Goal: Transaction & Acquisition: Obtain resource

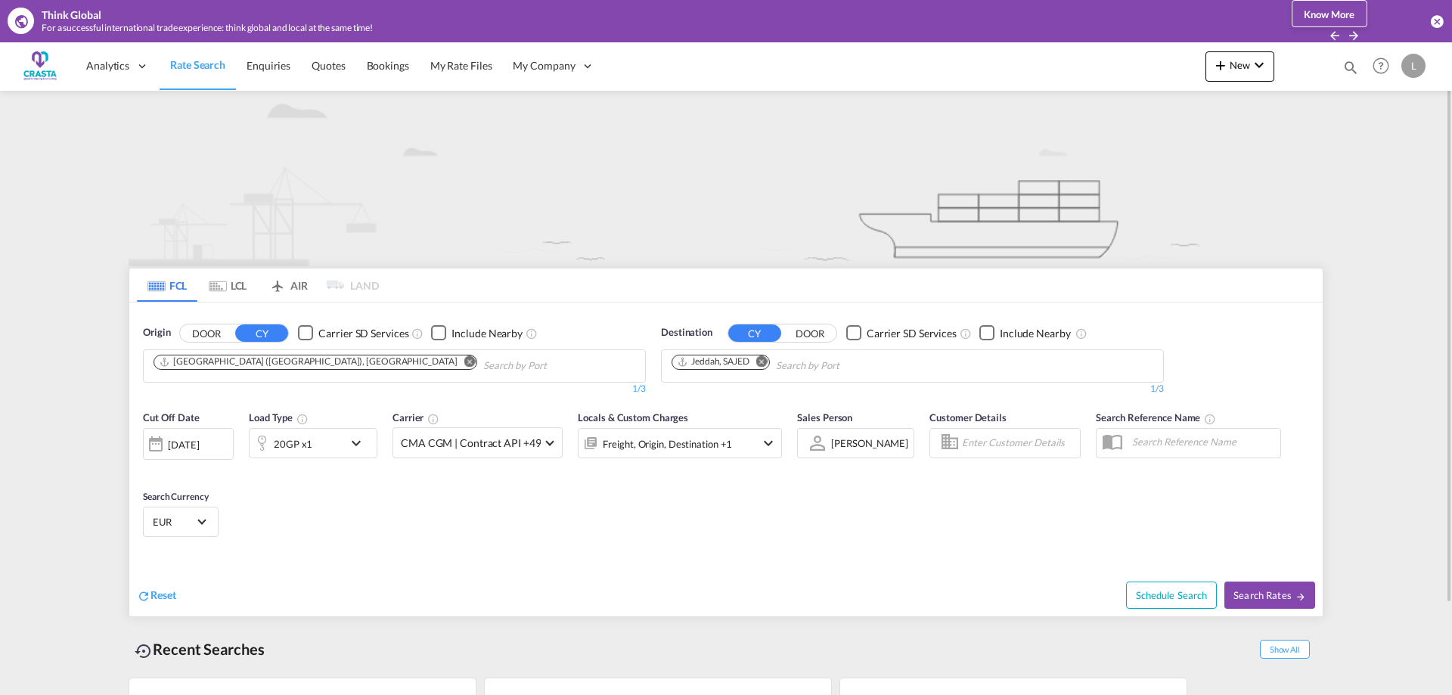
click at [464, 360] on md-icon "Remove" at bounding box center [469, 360] width 11 height 11
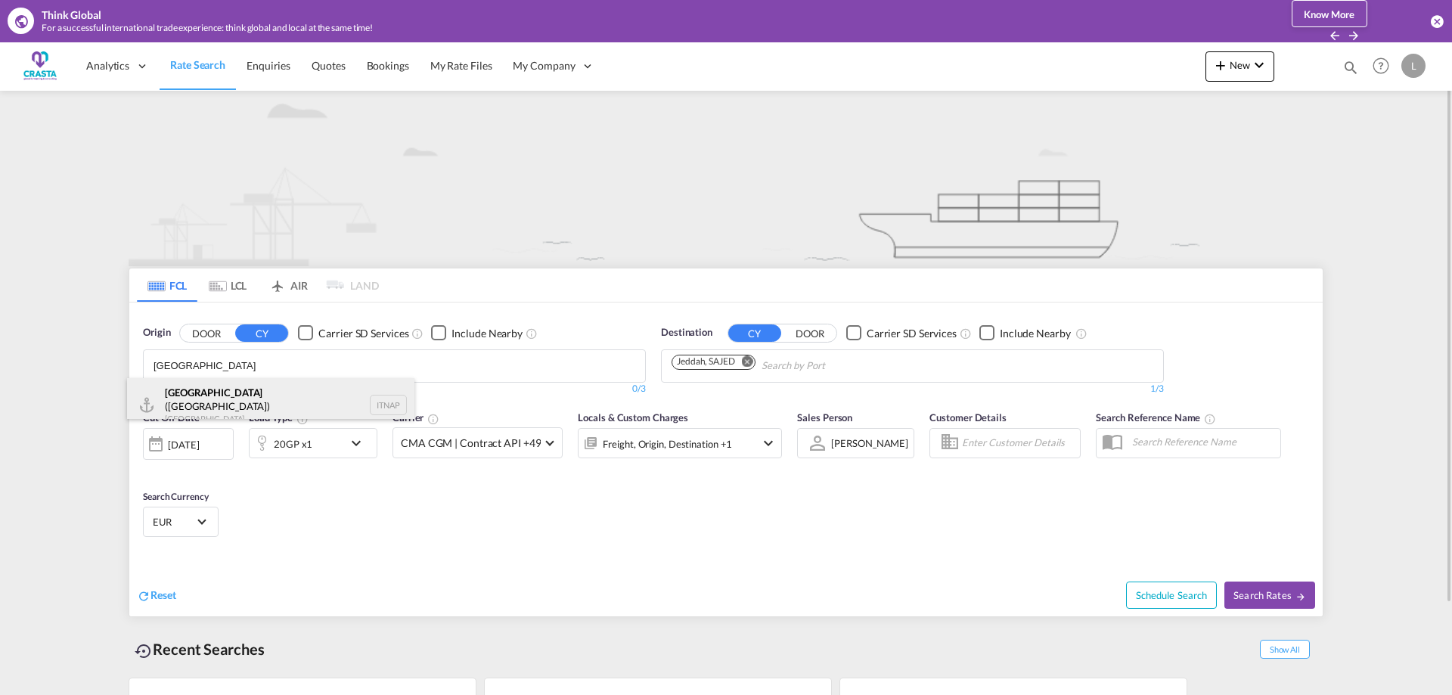
type input "[GEOGRAPHIC_DATA]"
click at [222, 390] on div "[GEOGRAPHIC_DATA] ([GEOGRAPHIC_DATA]) [GEOGRAPHIC_DATA] ITNAP" at bounding box center [270, 405] width 287 height 54
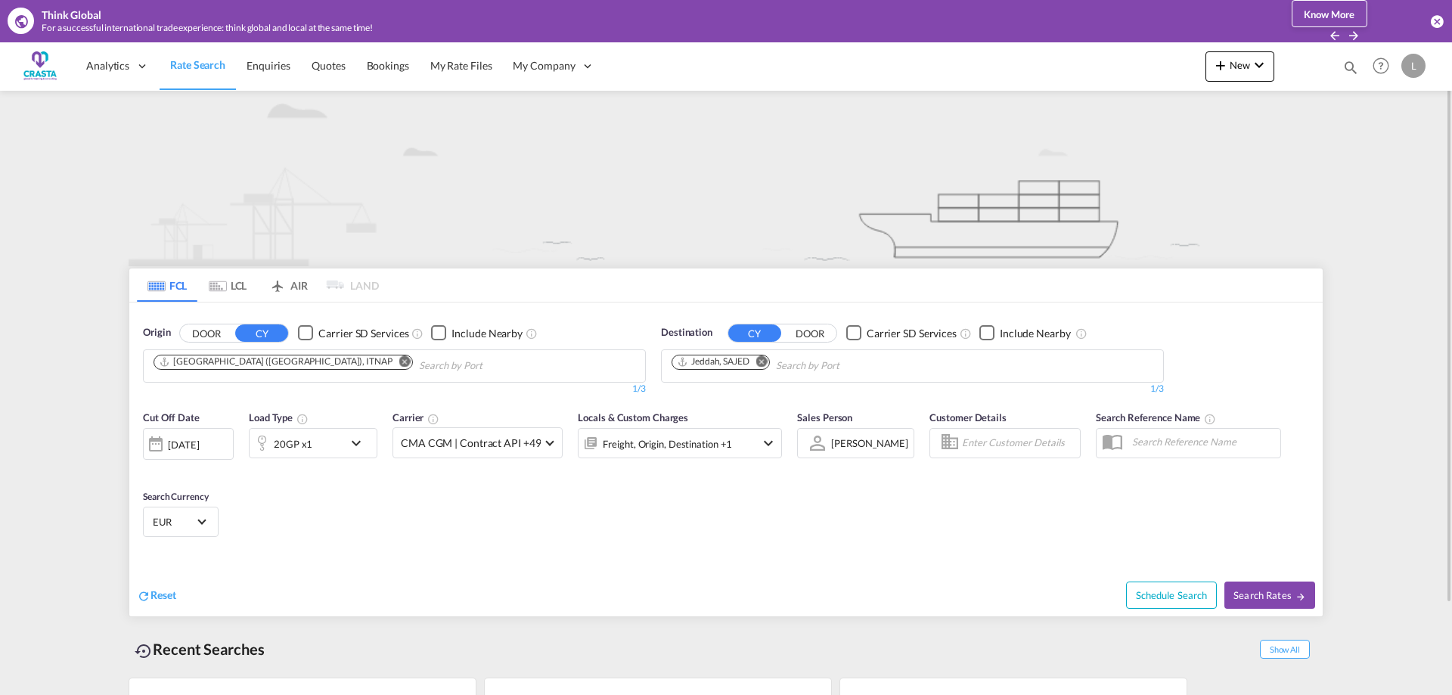
click at [765, 361] on md-icon "Remove" at bounding box center [761, 360] width 11 height 11
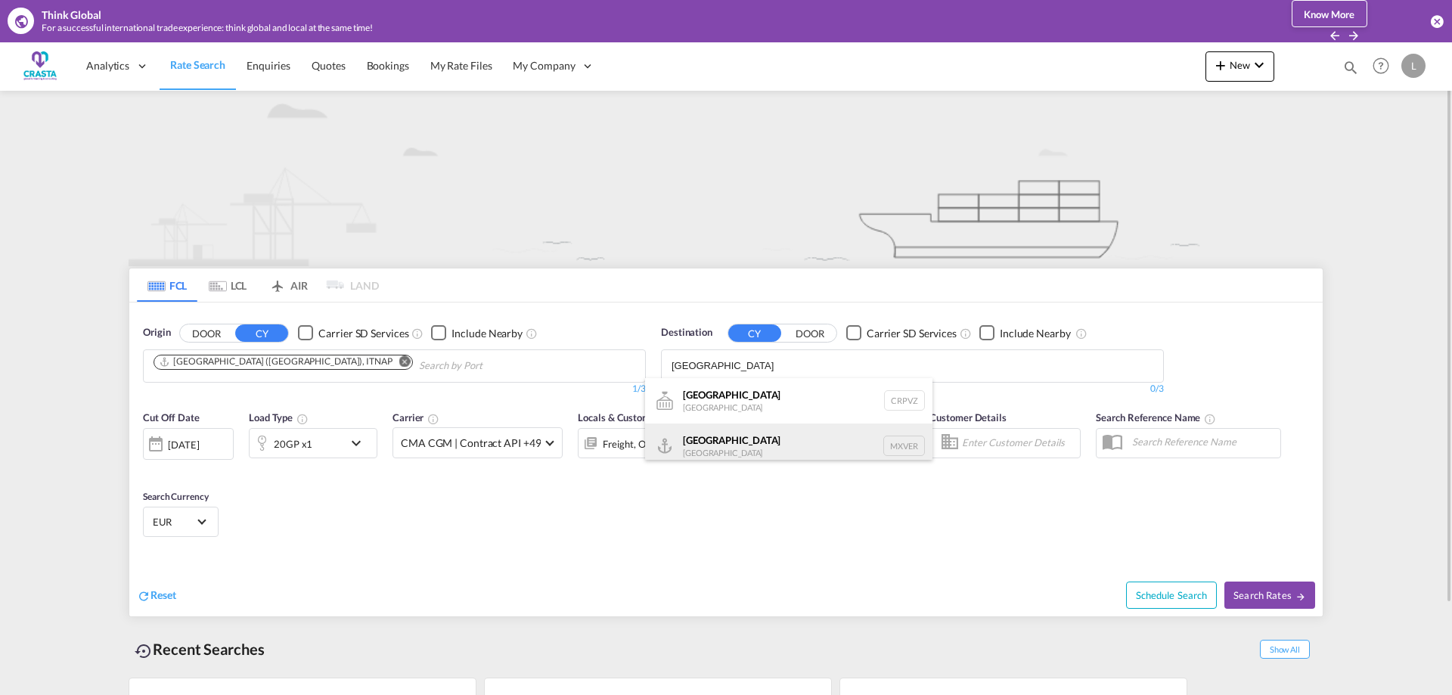
type input "[GEOGRAPHIC_DATA]"
click at [727, 435] on div "[GEOGRAPHIC_DATA] [GEOGRAPHIC_DATA] MXVER" at bounding box center [788, 445] width 287 height 45
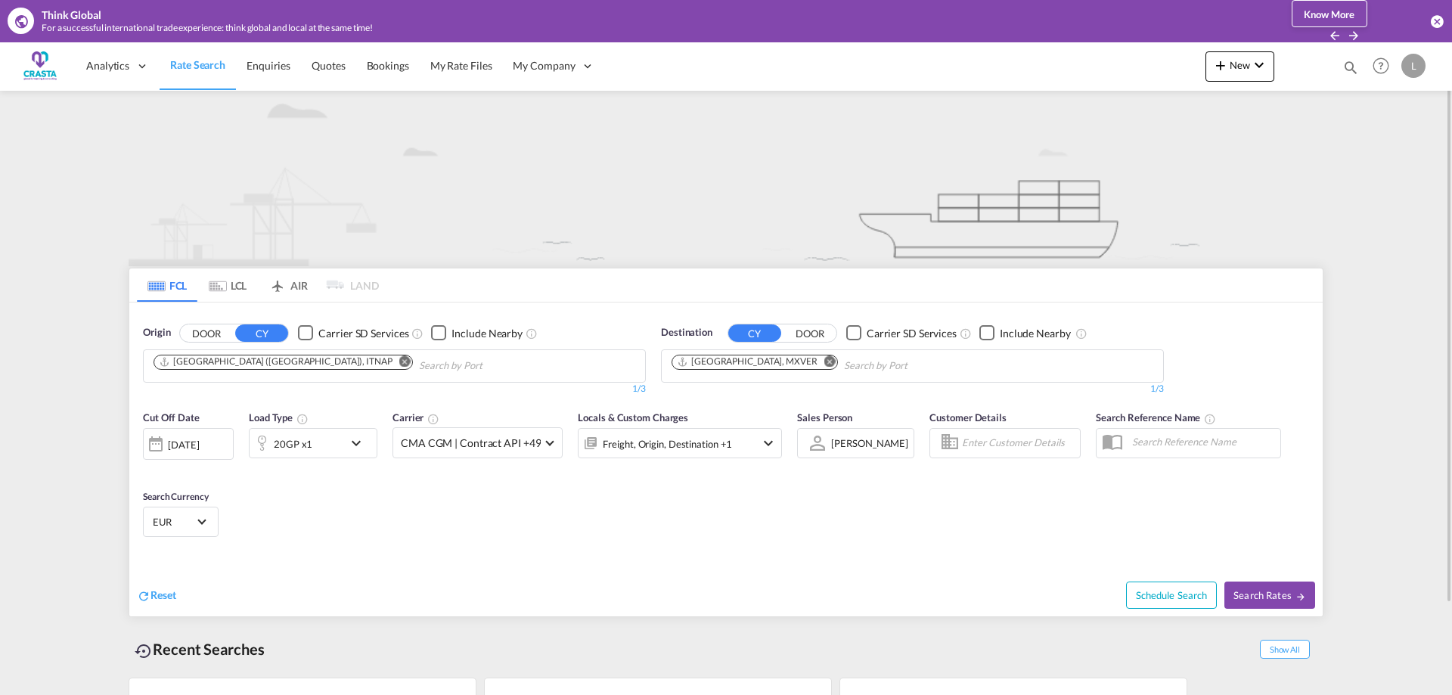
click at [1294, 596] on span "Search Rates" at bounding box center [1269, 595] width 73 height 12
type input "ITNAP to MXVER / [DATE]"
